Goal: Task Accomplishment & Management: Use online tool/utility

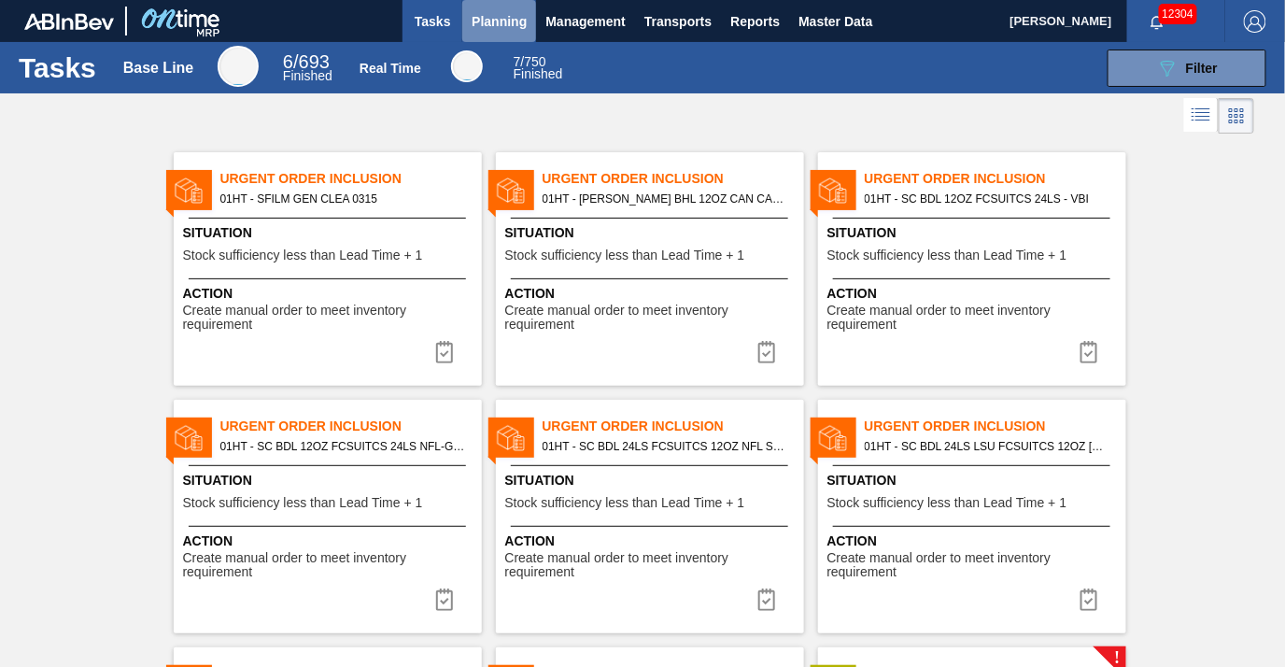
click at [497, 19] on span "Planning" at bounding box center [499, 21] width 55 height 22
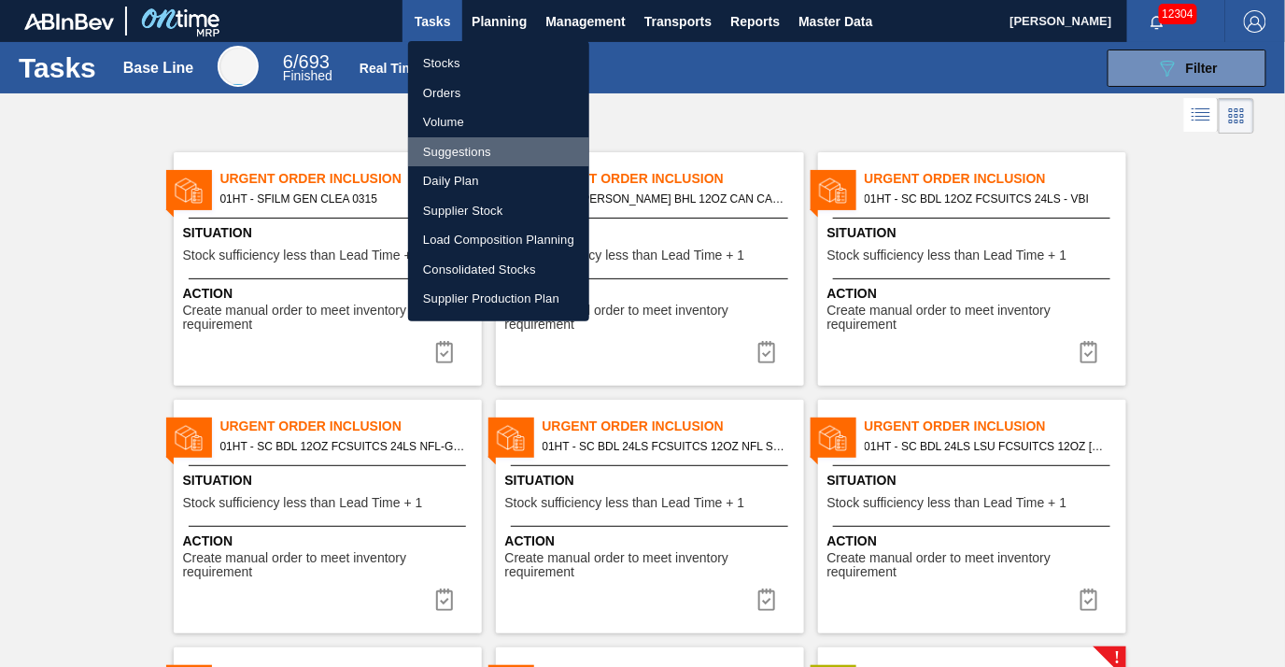
click at [462, 152] on li "Suggestions" at bounding box center [498, 152] width 181 height 30
checkbox input "true"
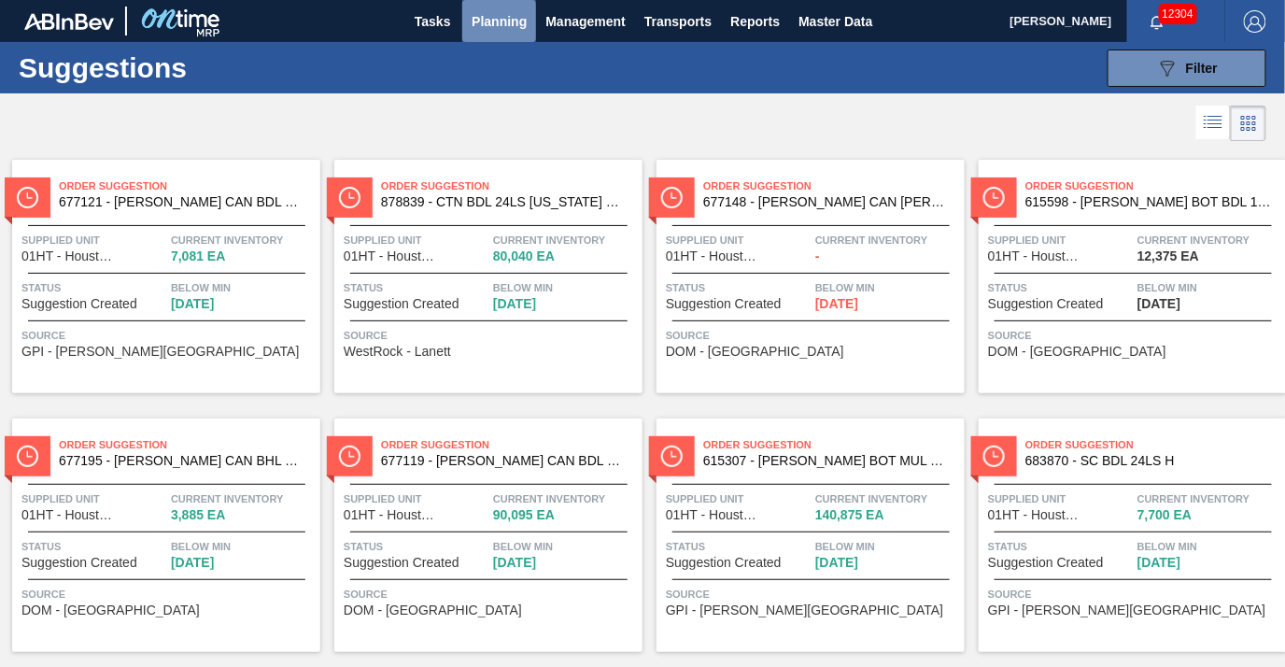
click at [500, 26] on span "Planning" at bounding box center [499, 21] width 55 height 22
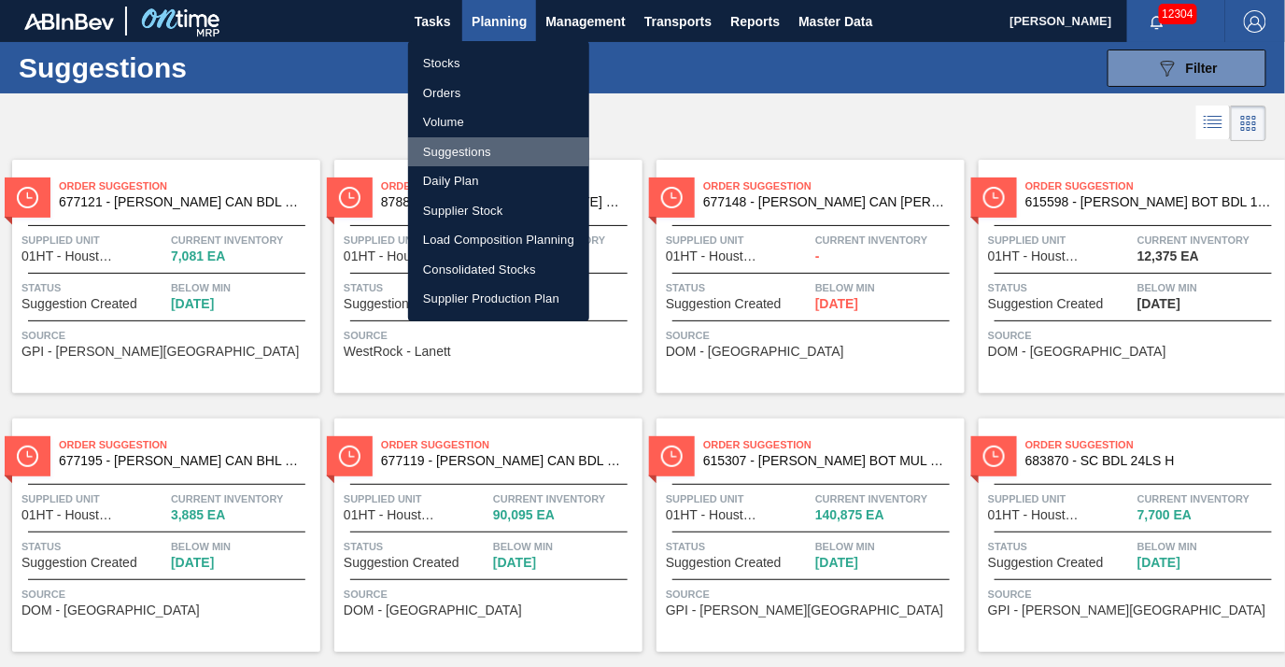
click at [471, 143] on li "Suggestions" at bounding box center [498, 152] width 181 height 30
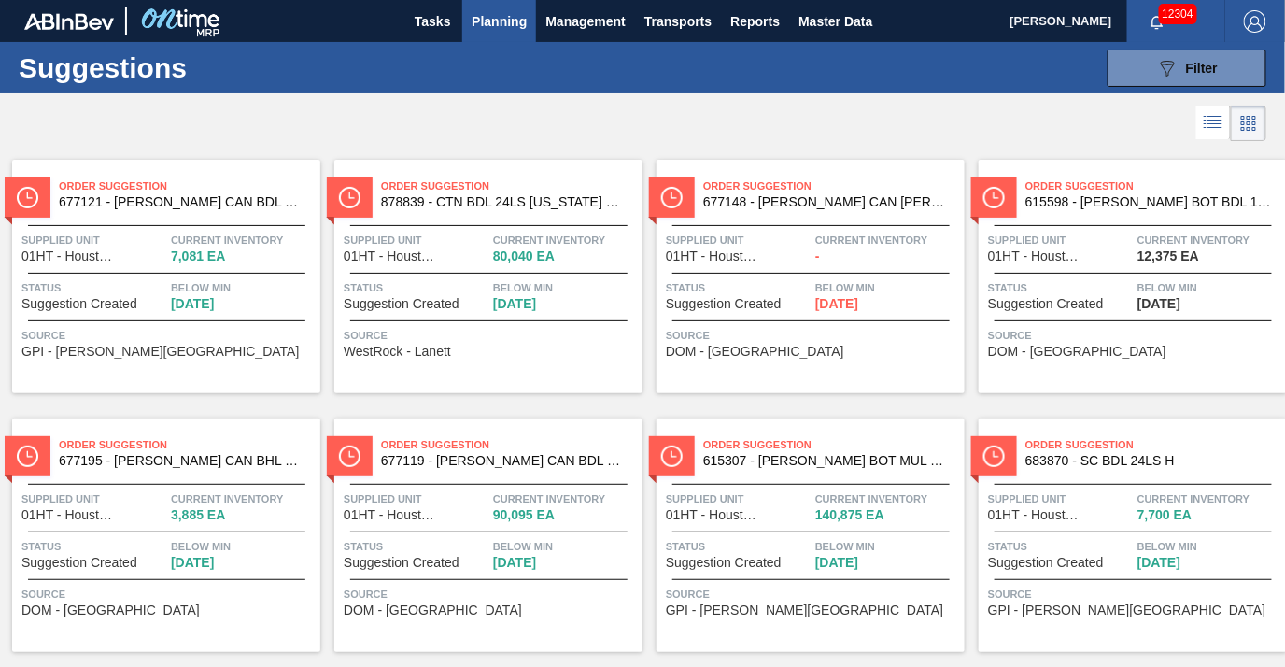
click at [1249, 128] on icon at bounding box center [1249, 123] width 22 height 22
click at [1225, 123] on li at bounding box center [1213, 123] width 35 height 34
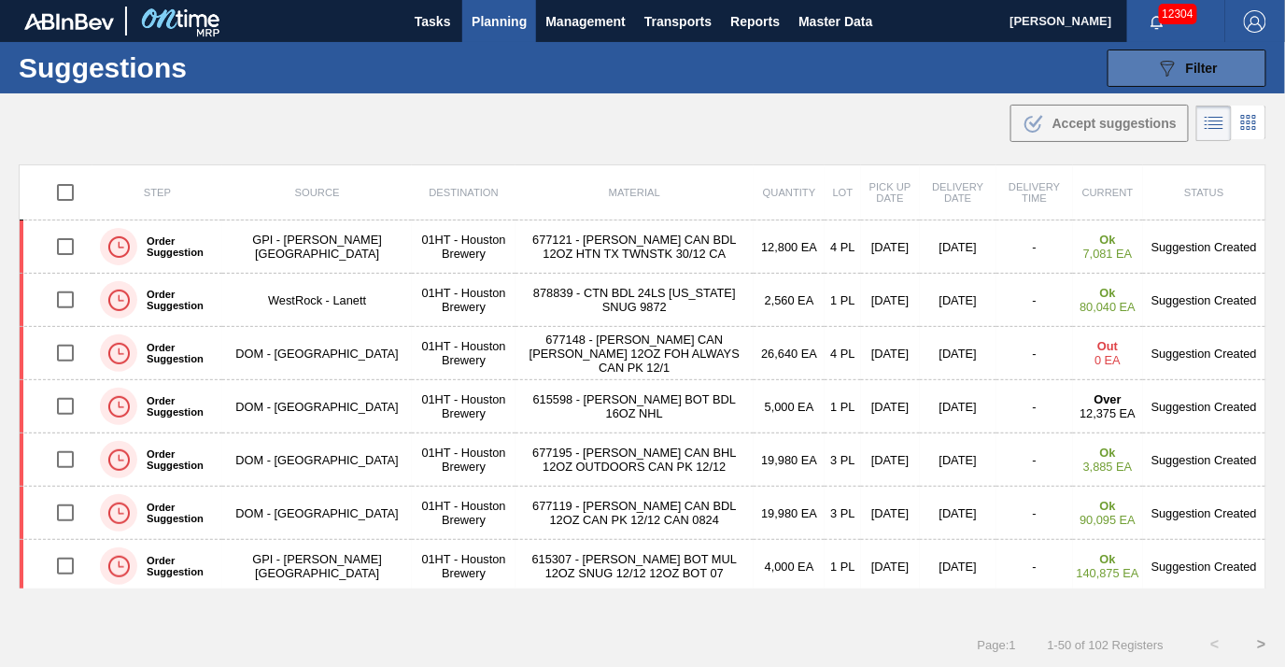
click at [1180, 57] on div "089F7B8B-B2A5-4AFE-B5C0-19BA573D28AC Filter" at bounding box center [1187, 68] width 62 height 22
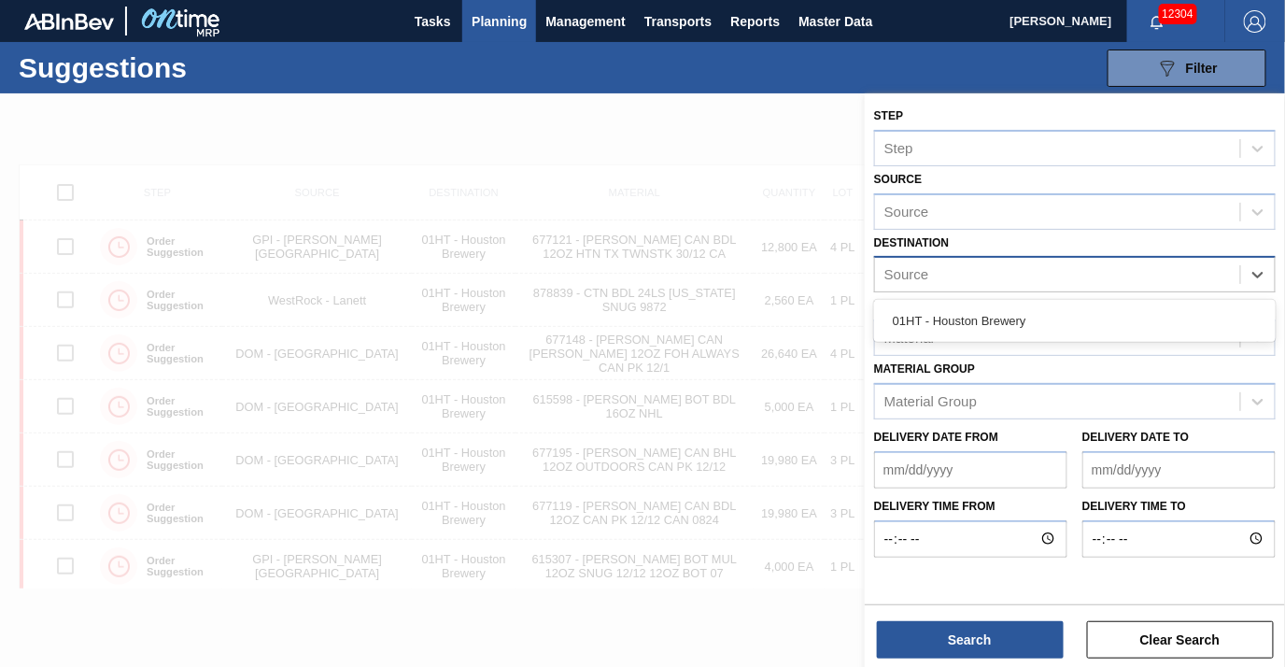
click at [1045, 272] on div "Source" at bounding box center [1057, 275] width 365 height 27
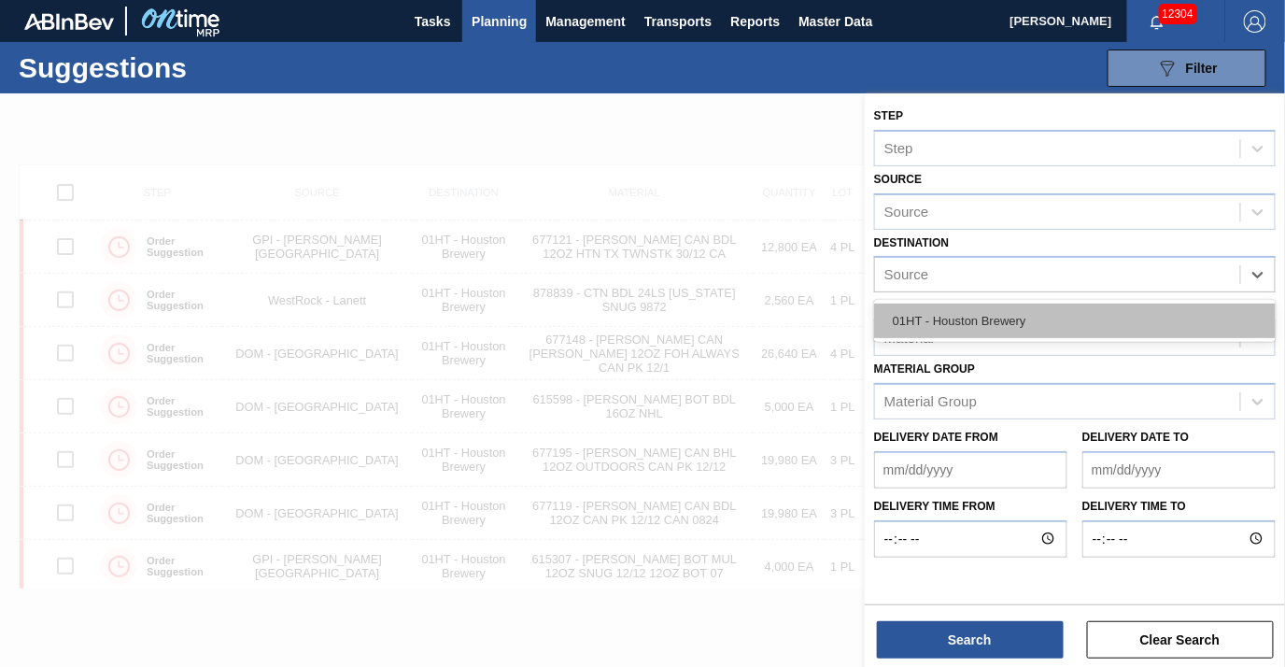
click at [1034, 315] on div "01HT - Houston Brewery" at bounding box center [1075, 321] width 402 height 35
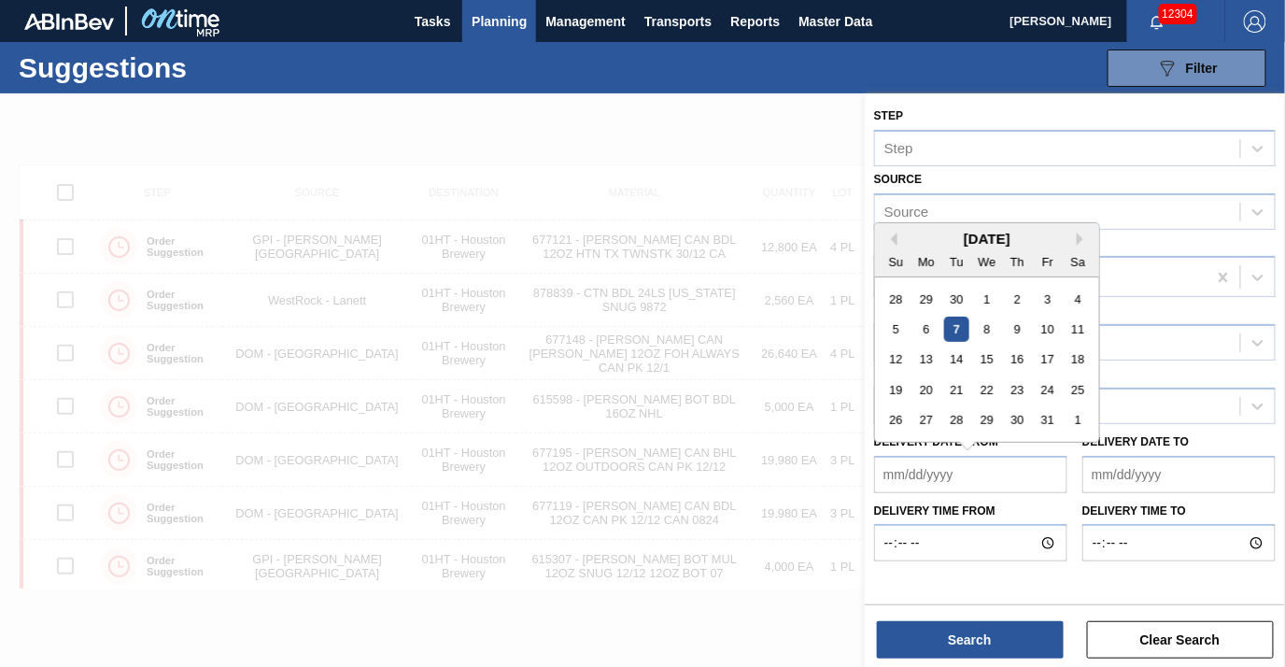
click at [1044, 474] on from "Delivery Date from" at bounding box center [970, 474] width 193 height 37
click at [963, 322] on div "7" at bounding box center [956, 329] width 25 height 25
type from "[DATE]"
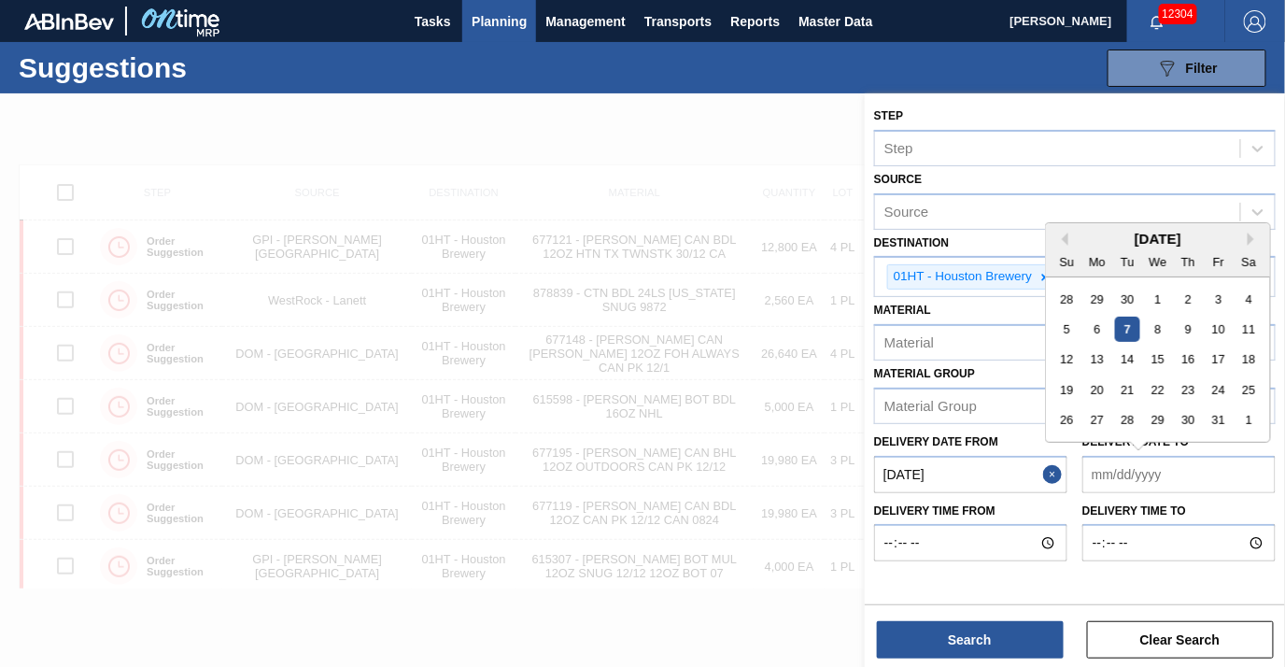
click at [1124, 458] on to "Delivery Date to" at bounding box center [1178, 474] width 193 height 37
click at [1259, 378] on div "25" at bounding box center [1249, 389] width 25 height 25
type to "[DATE]"
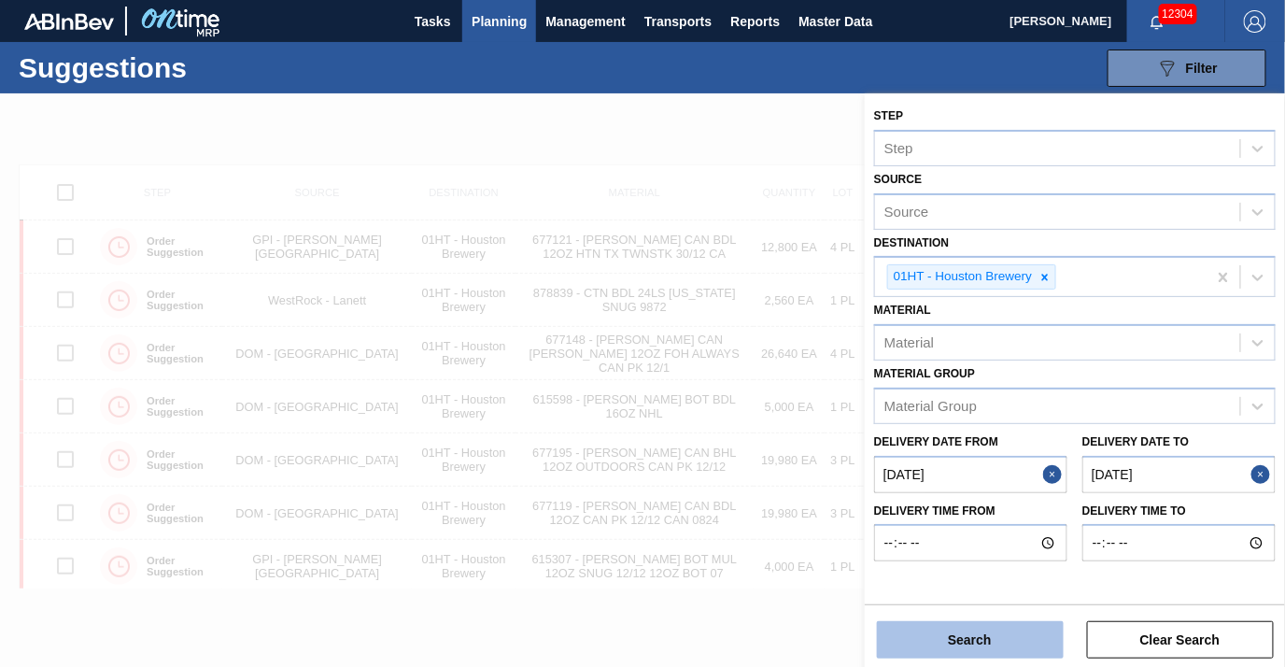
click at [1015, 635] on button "Search" at bounding box center [970, 639] width 187 height 37
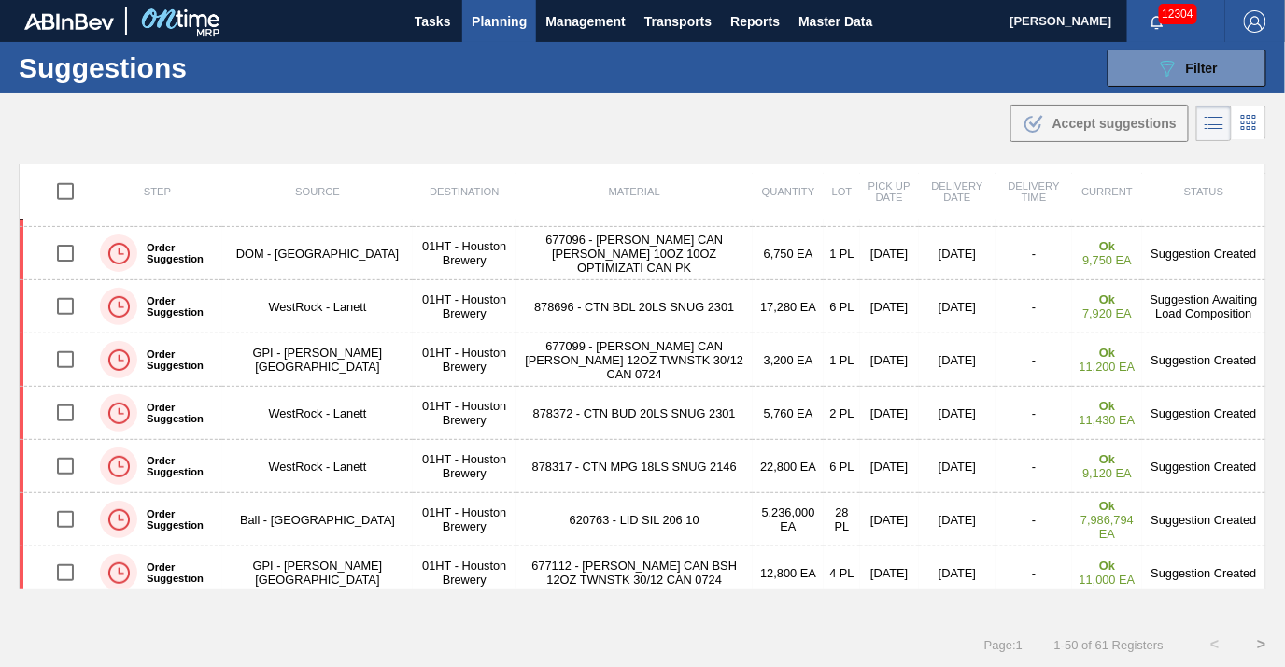
scroll to position [737, 0]
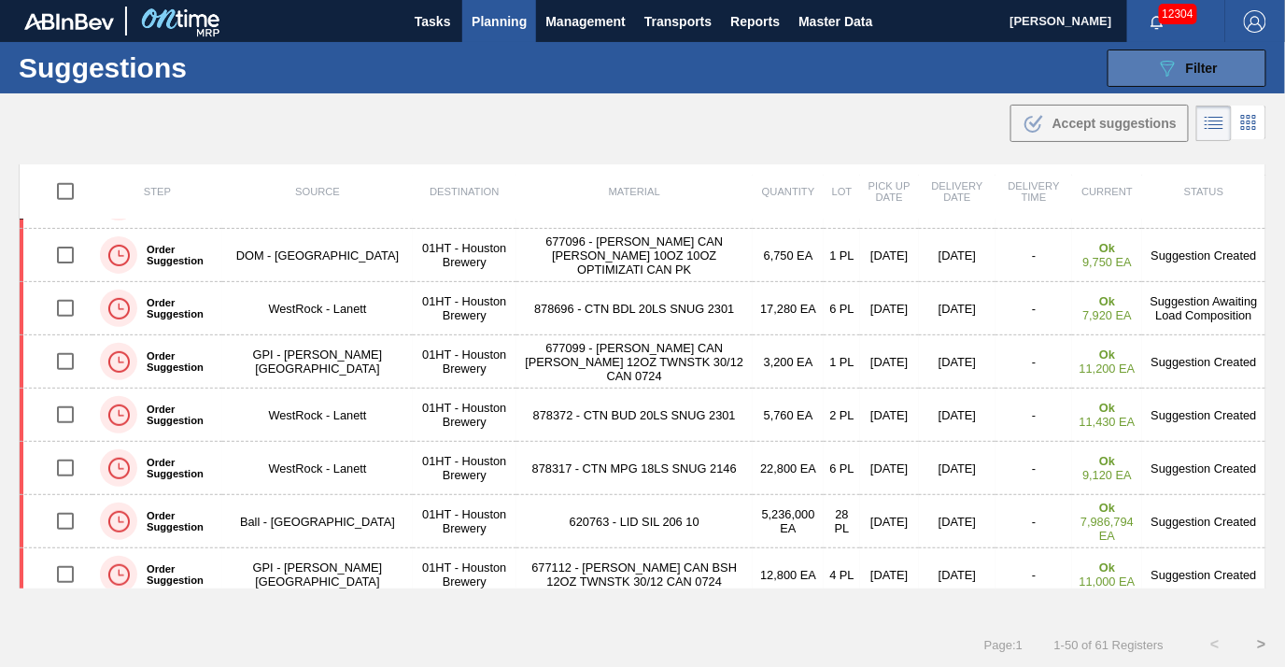
click at [1186, 75] on span "Filter" at bounding box center [1202, 68] width 32 height 15
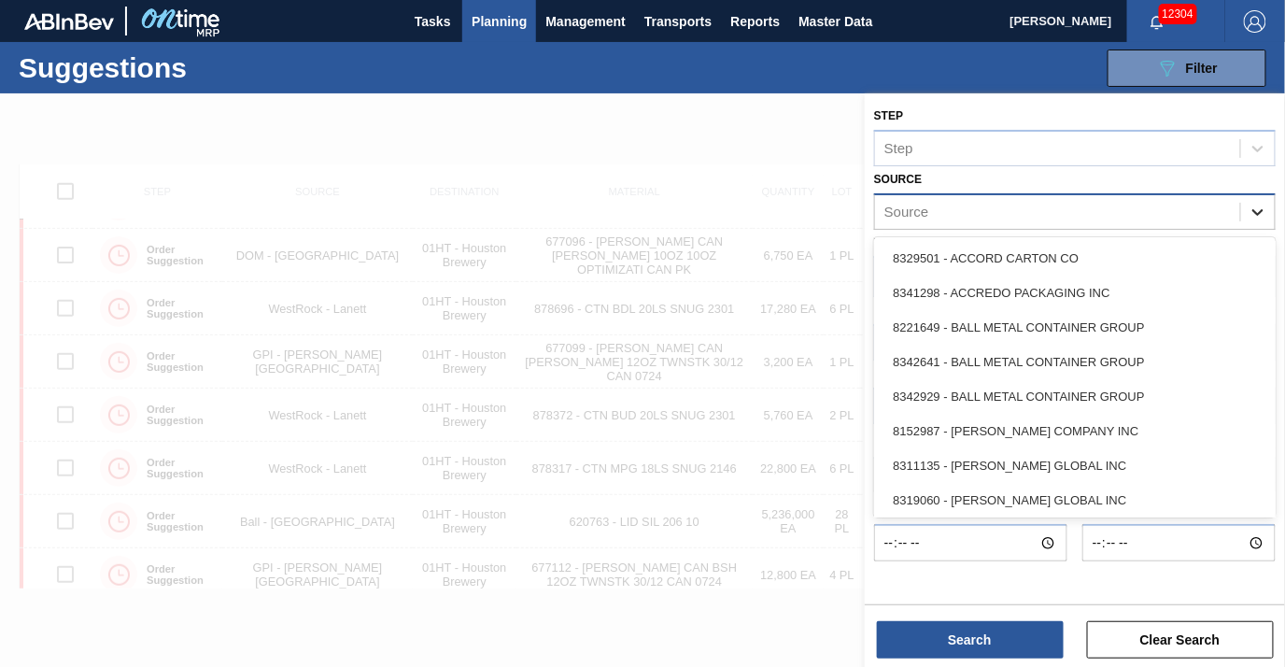
click at [1253, 207] on icon at bounding box center [1258, 212] width 19 height 19
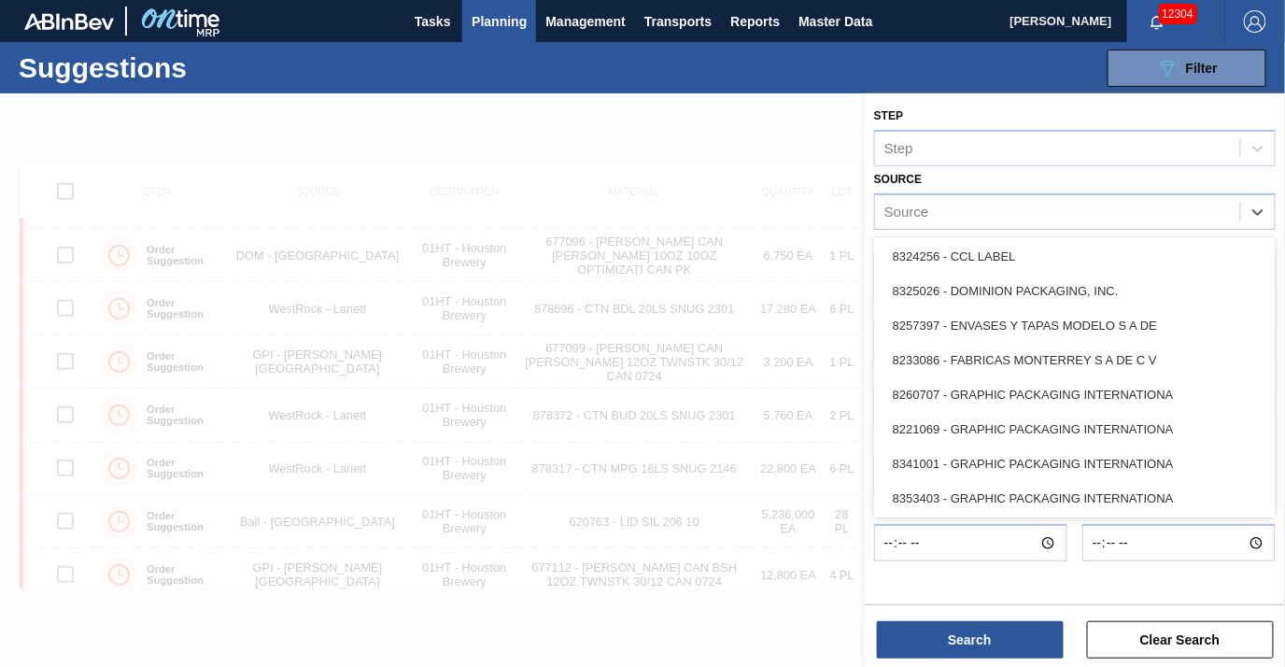
scroll to position [313, 0]
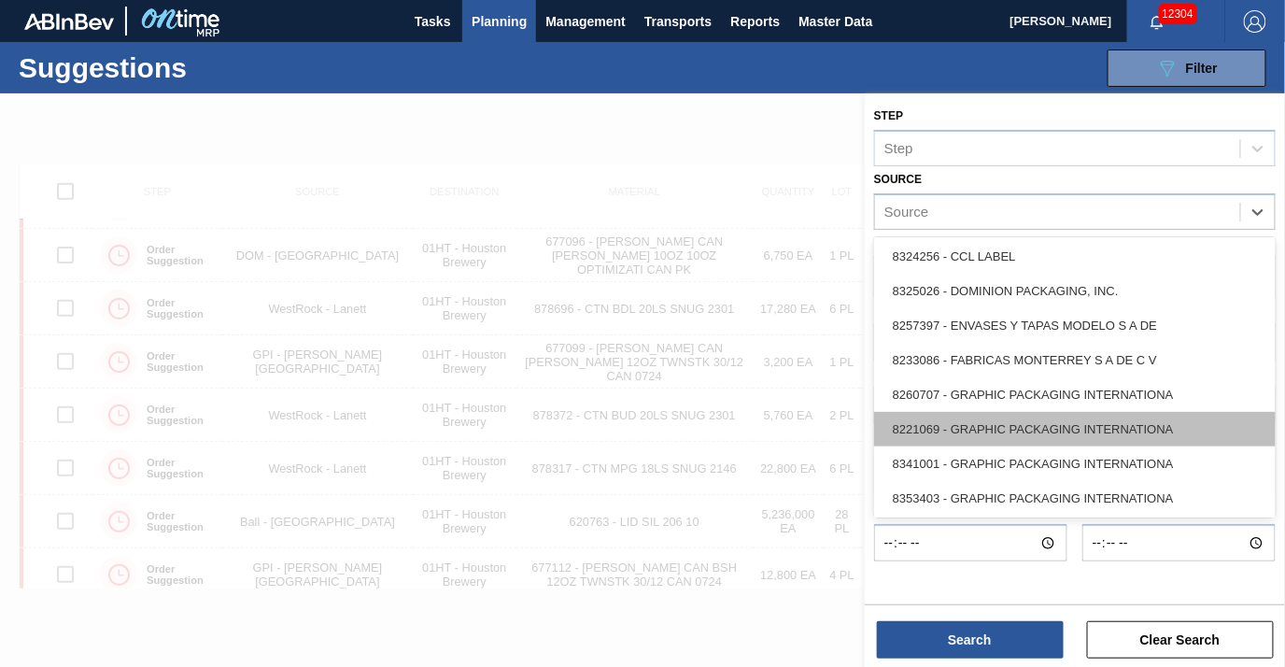
click at [1012, 432] on div "8221069 - GRAPHIC PACKAGING INTERNATIONA" at bounding box center [1075, 429] width 402 height 35
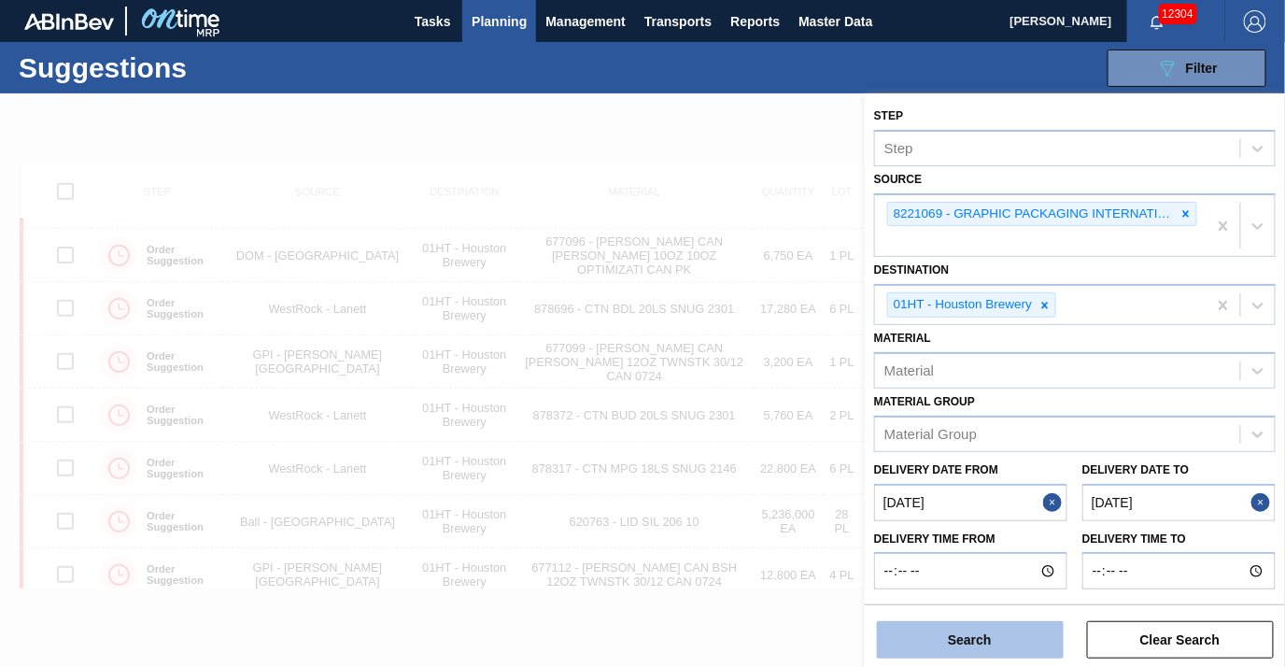
click at [960, 640] on button "Search" at bounding box center [970, 639] width 187 height 37
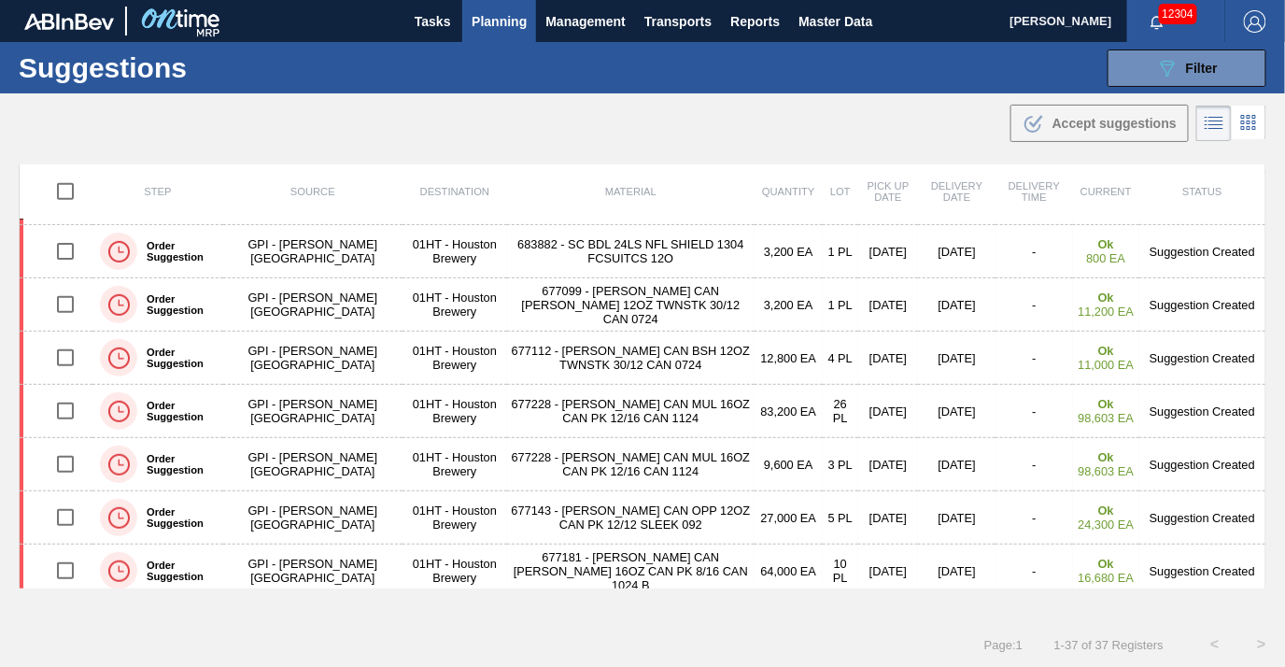
scroll to position [419, 0]
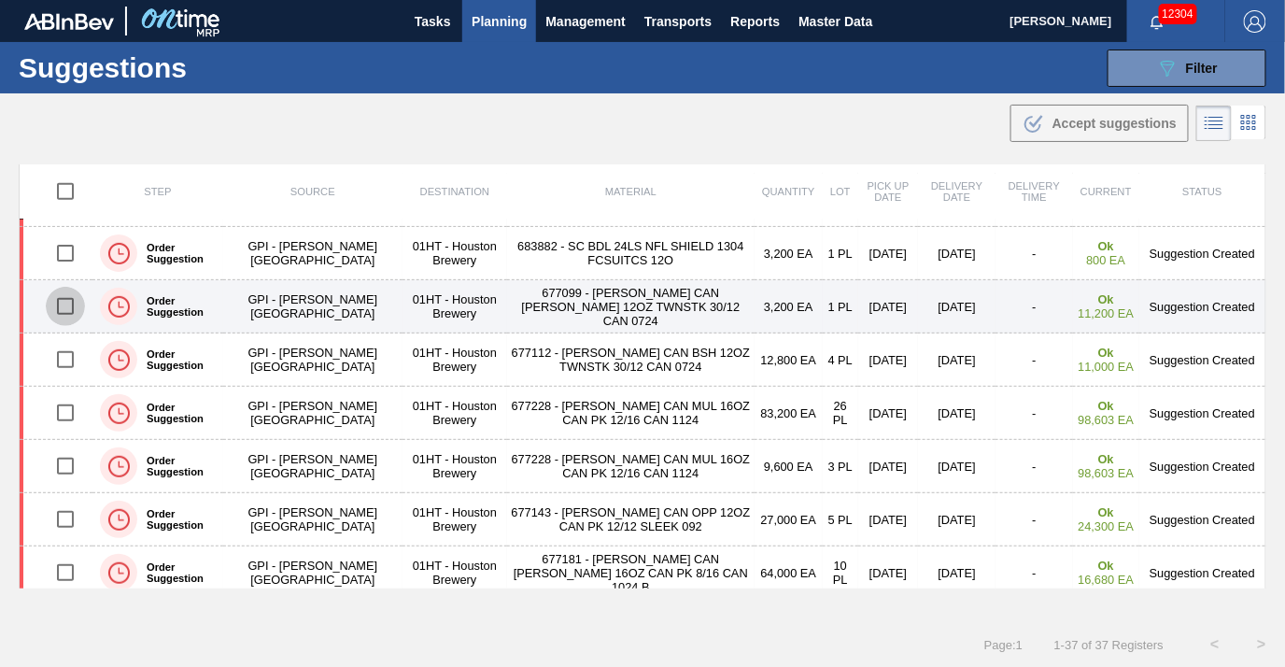
click at [61, 304] on input "checkbox" at bounding box center [65, 306] width 39 height 39
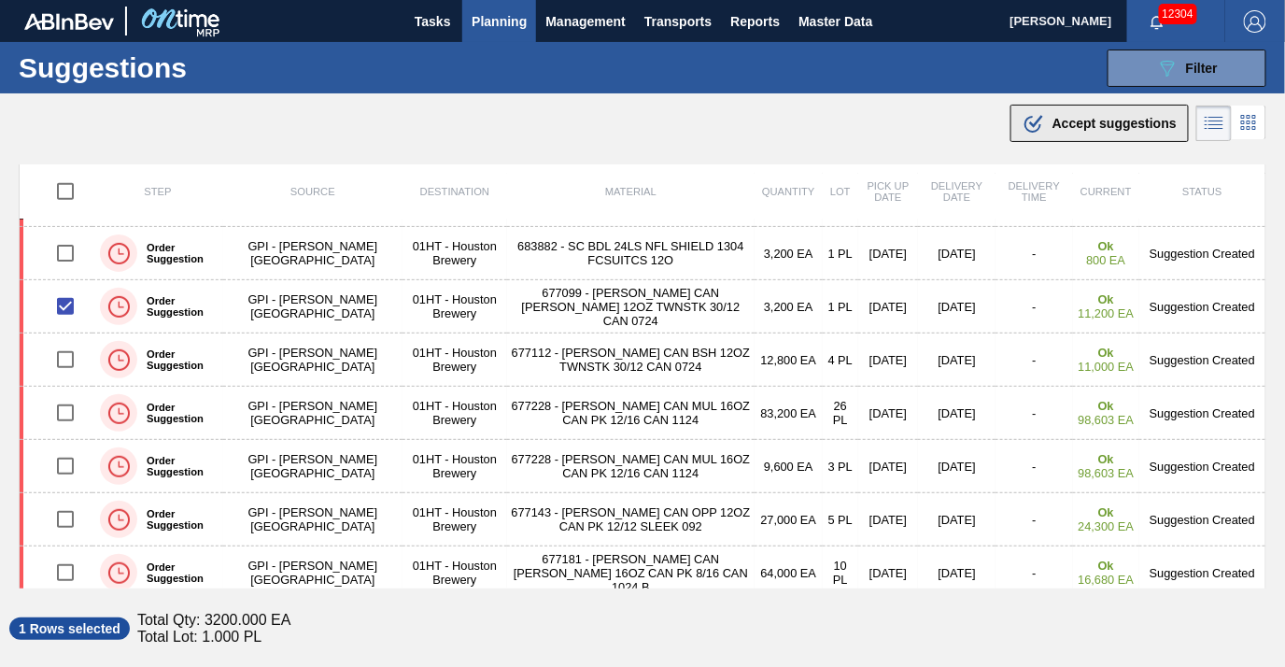
click at [1061, 127] on span "Accept suggestions" at bounding box center [1115, 123] width 124 height 15
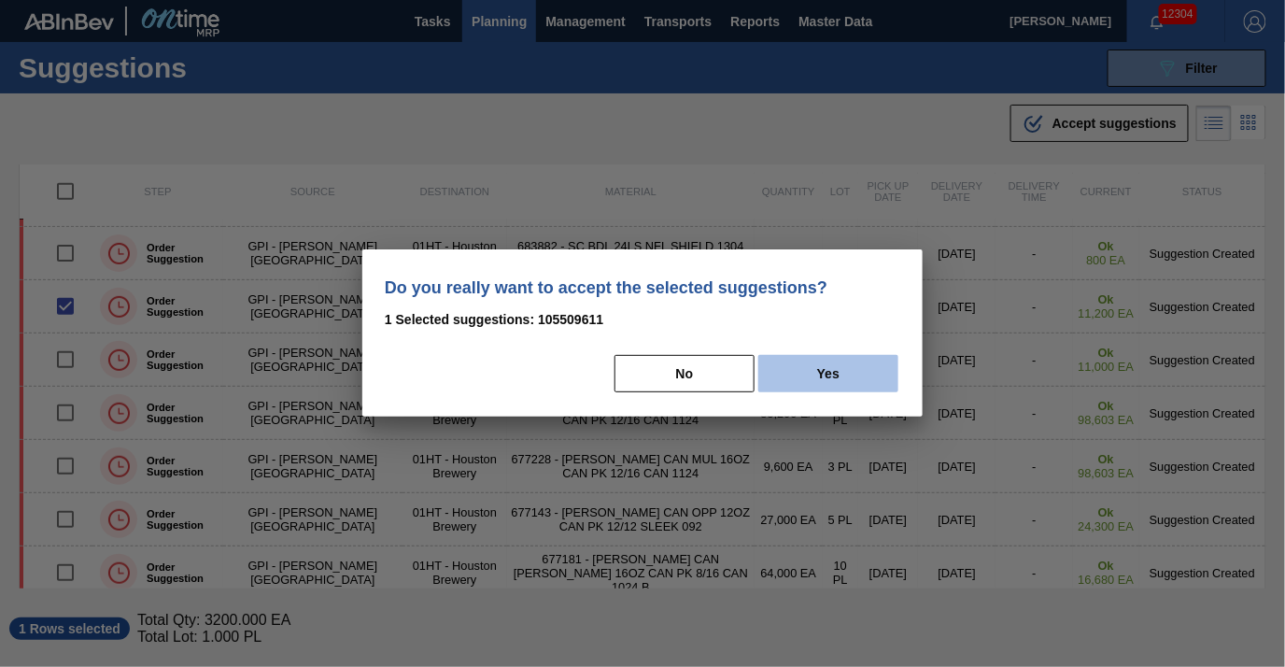
click at [869, 365] on button "Yes" at bounding box center [828, 373] width 140 height 37
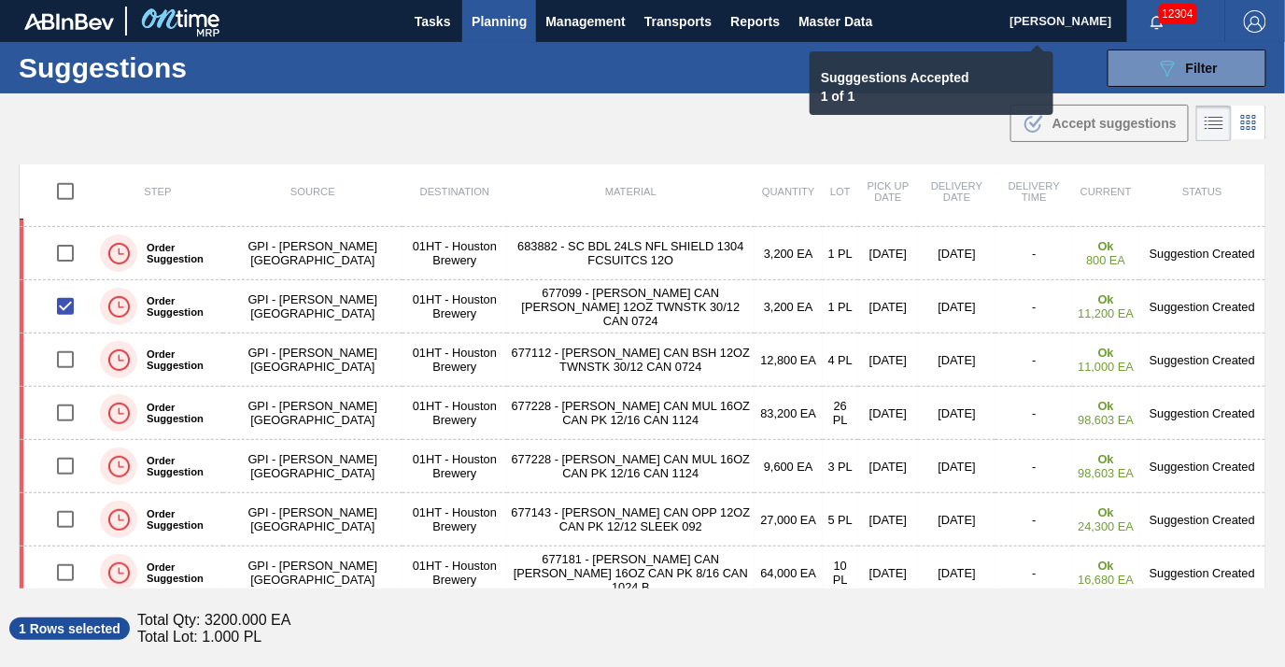
checkbox input "false"
